Goal: Navigation & Orientation: Understand site structure

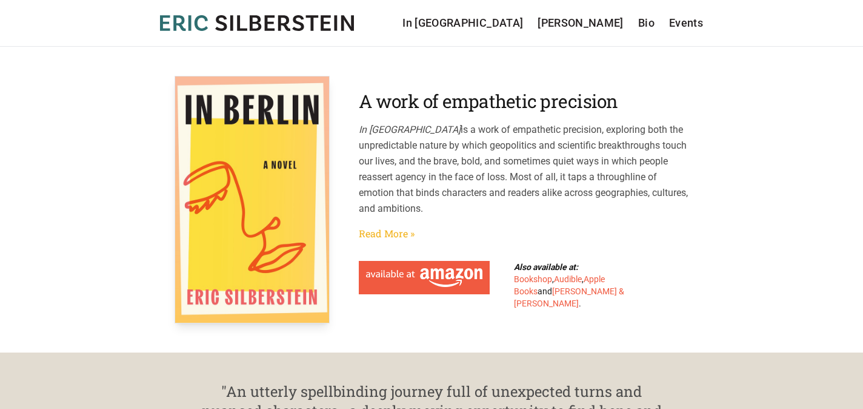
click at [395, 233] on link "Read More »" at bounding box center [387, 233] width 56 height 15
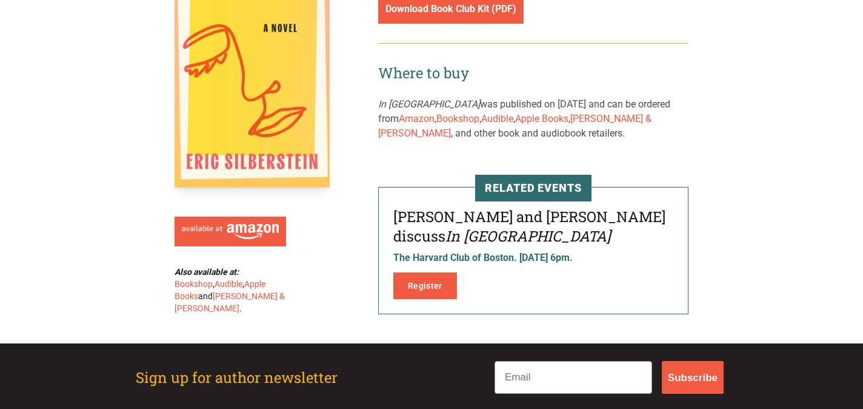
scroll to position [1832, 0]
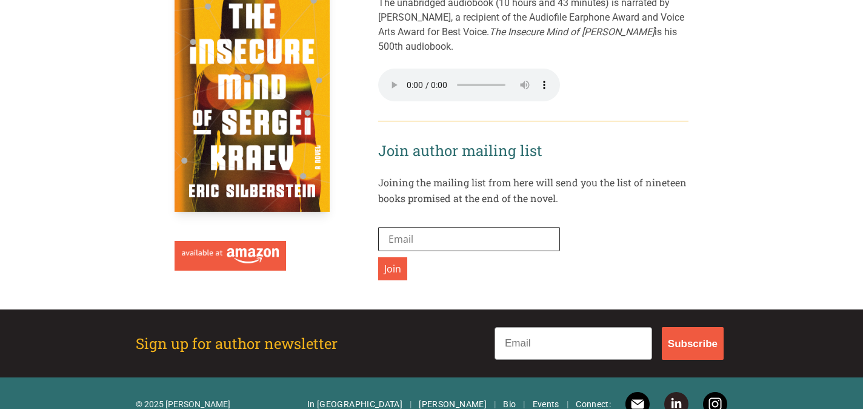
scroll to position [1917, 0]
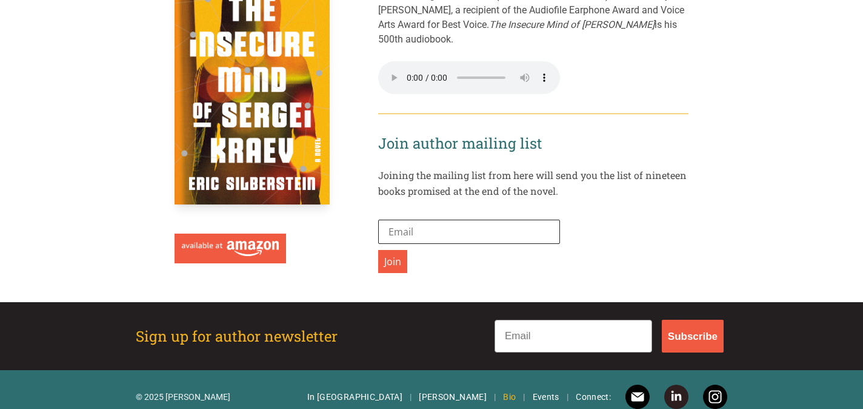
click at [513, 390] on link "Bio" at bounding box center [509, 396] width 13 height 12
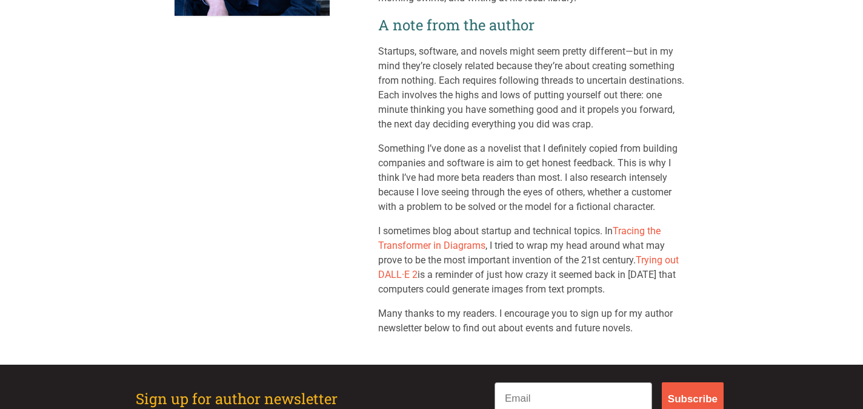
scroll to position [312, 0]
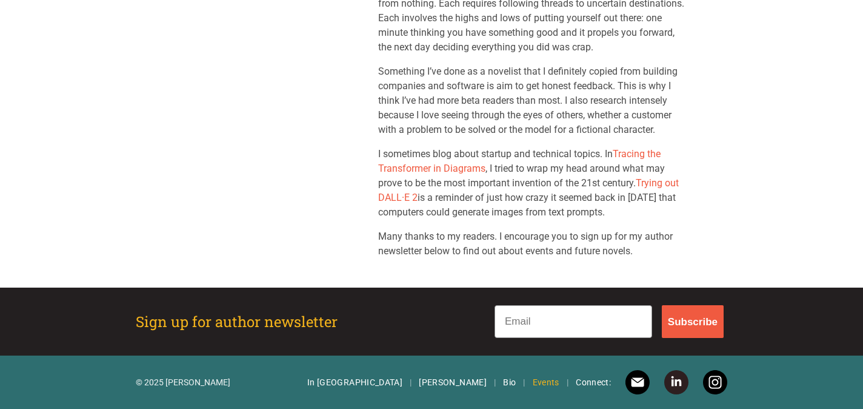
click at [551, 382] on link "Events" at bounding box center [546, 382] width 27 height 12
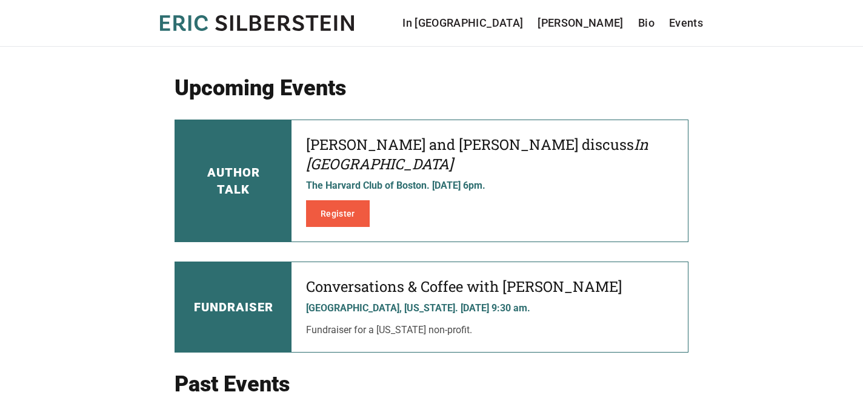
click at [286, 34] on header "[PERSON_NAME] In [GEOGRAPHIC_DATA] [PERSON_NAME] Bio Events In [GEOGRAPHIC_DATA…" at bounding box center [431, 23] width 863 height 47
click at [286, 27] on icon at bounding box center [284, 23] width 12 height 16
